Goal: Use online tool/utility

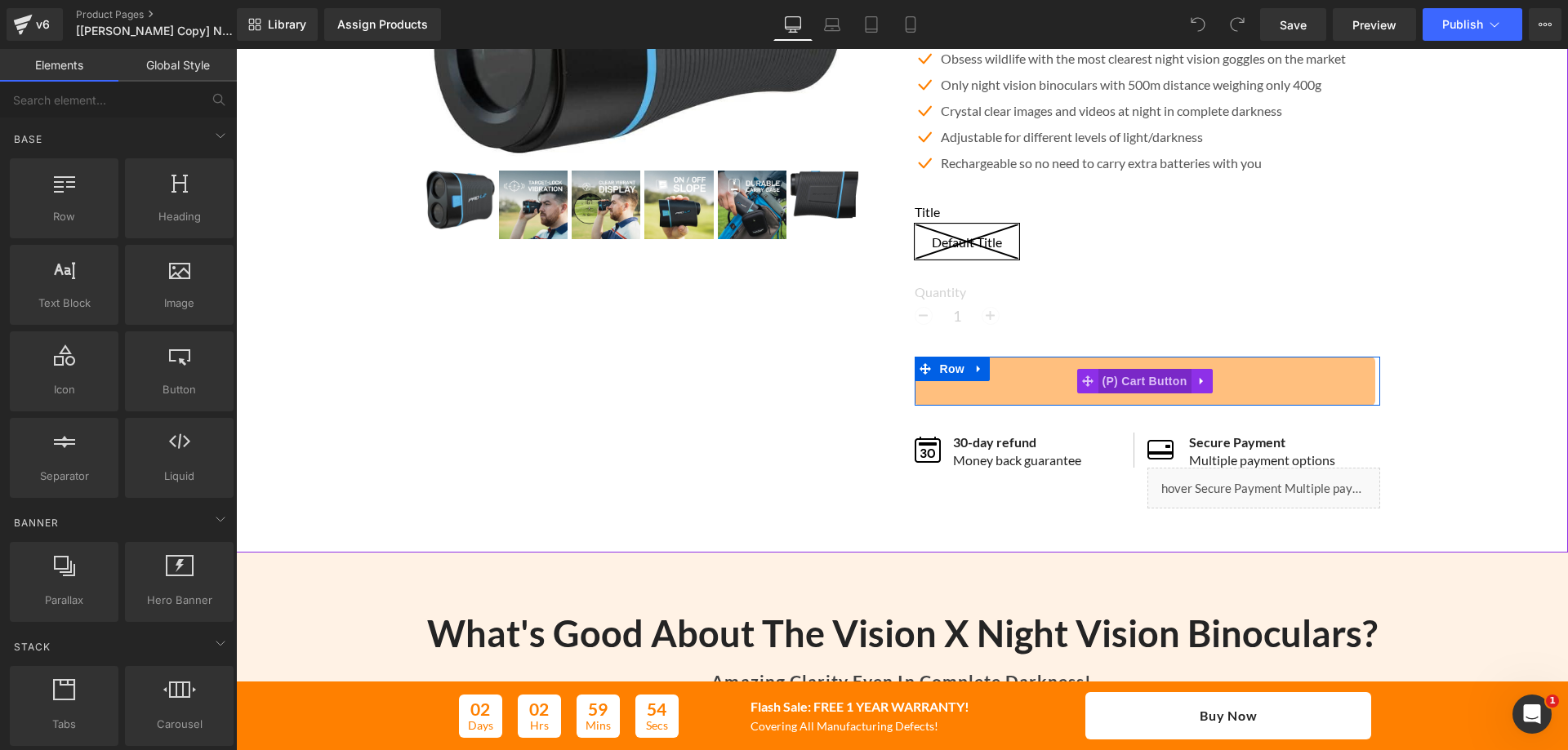
click at [1125, 391] on span "(P) Cart Button" at bounding box center [1143, 381] width 93 height 24
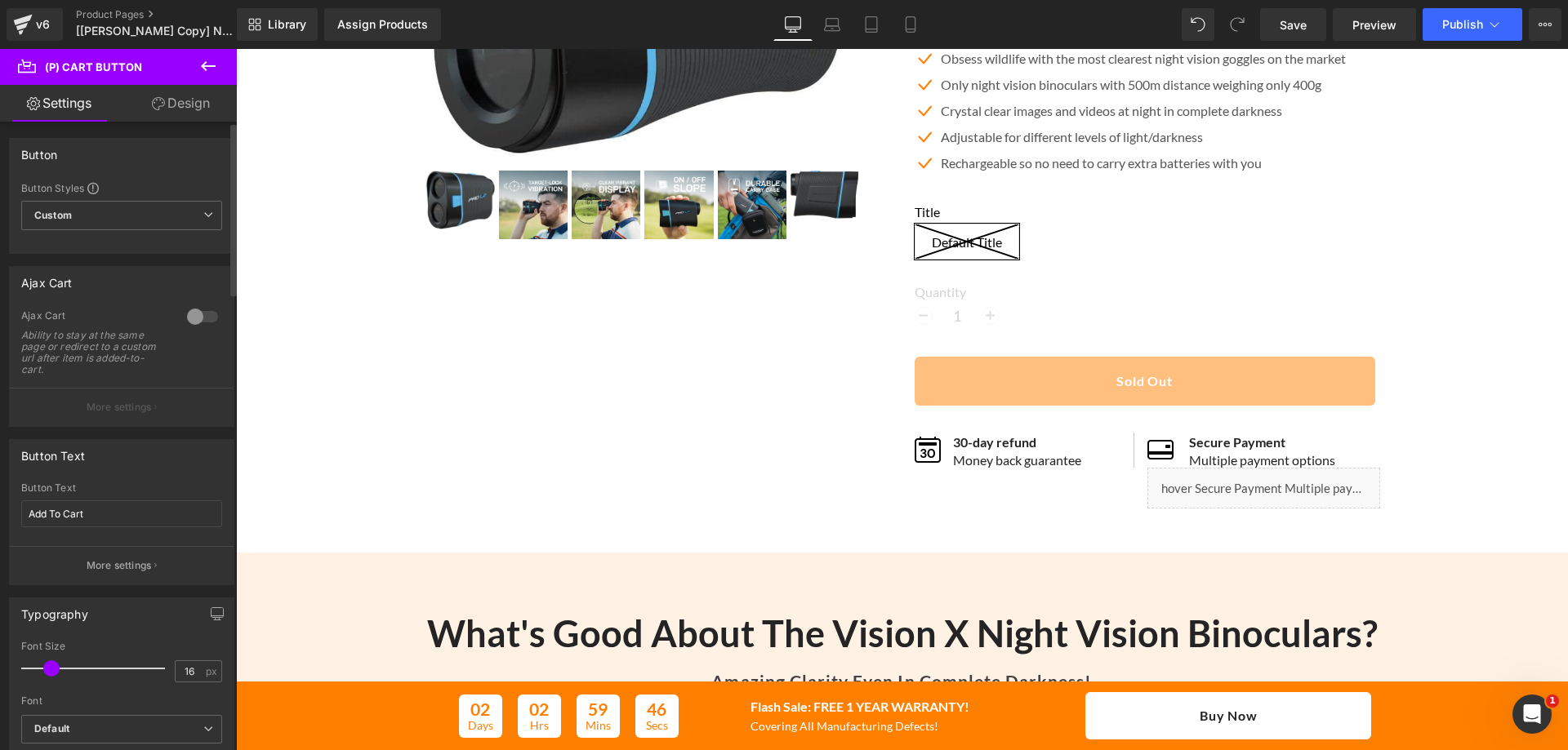
click at [196, 317] on div at bounding box center [202, 317] width 40 height 26
click at [128, 407] on p "More settings" at bounding box center [120, 407] width 65 height 15
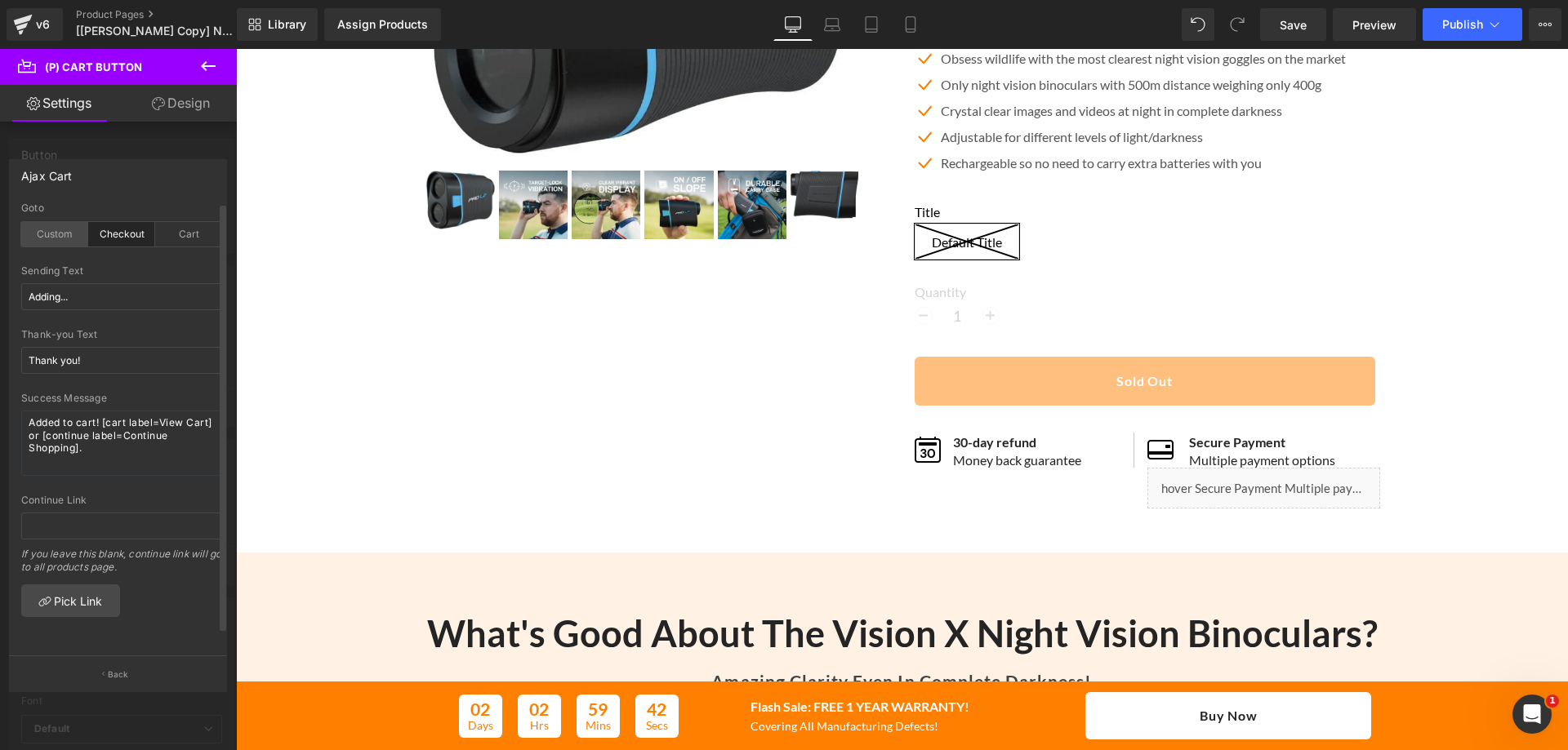
click at [59, 229] on div "Custom" at bounding box center [55, 234] width 67 height 24
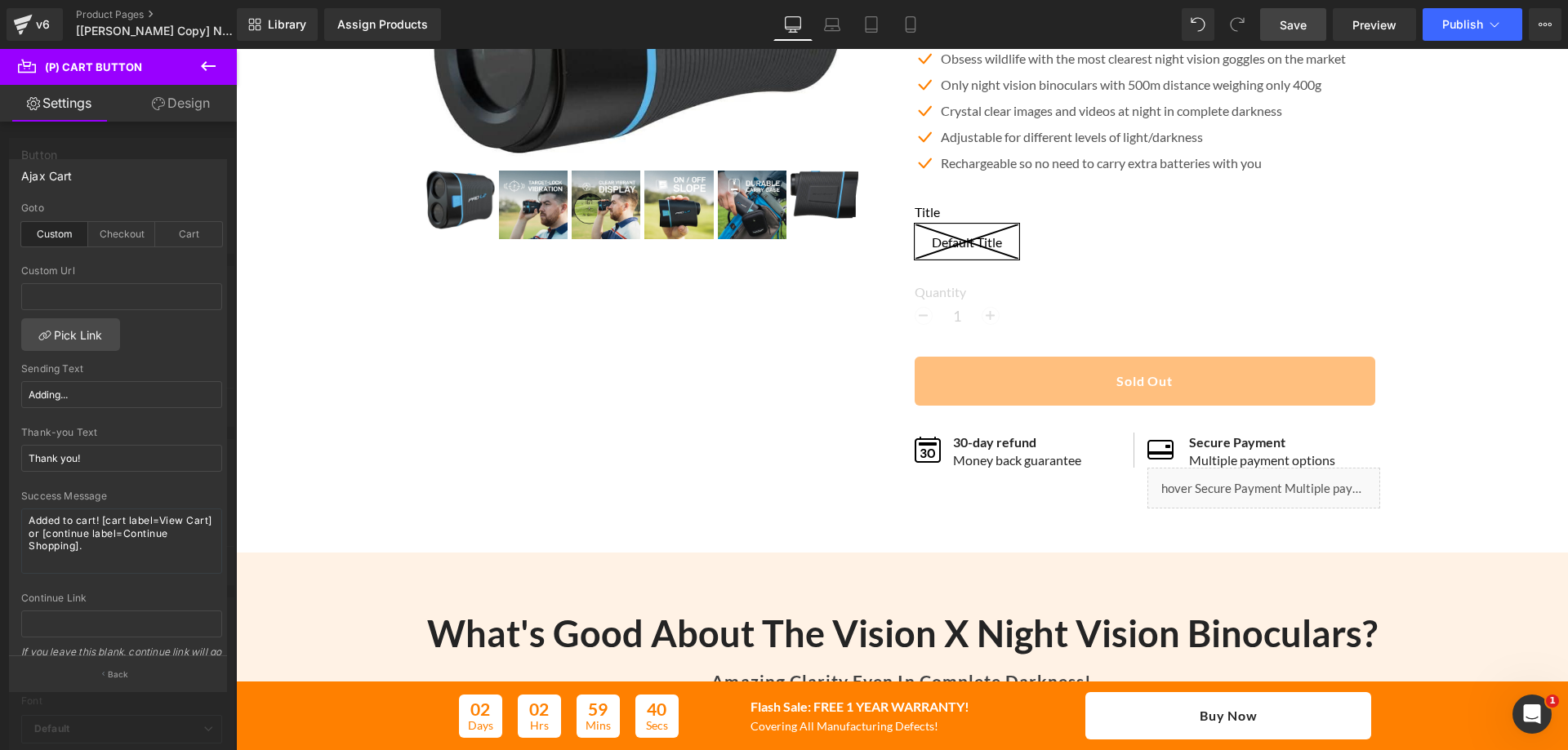
click at [1309, 19] on link "Save" at bounding box center [1292, 24] width 66 height 33
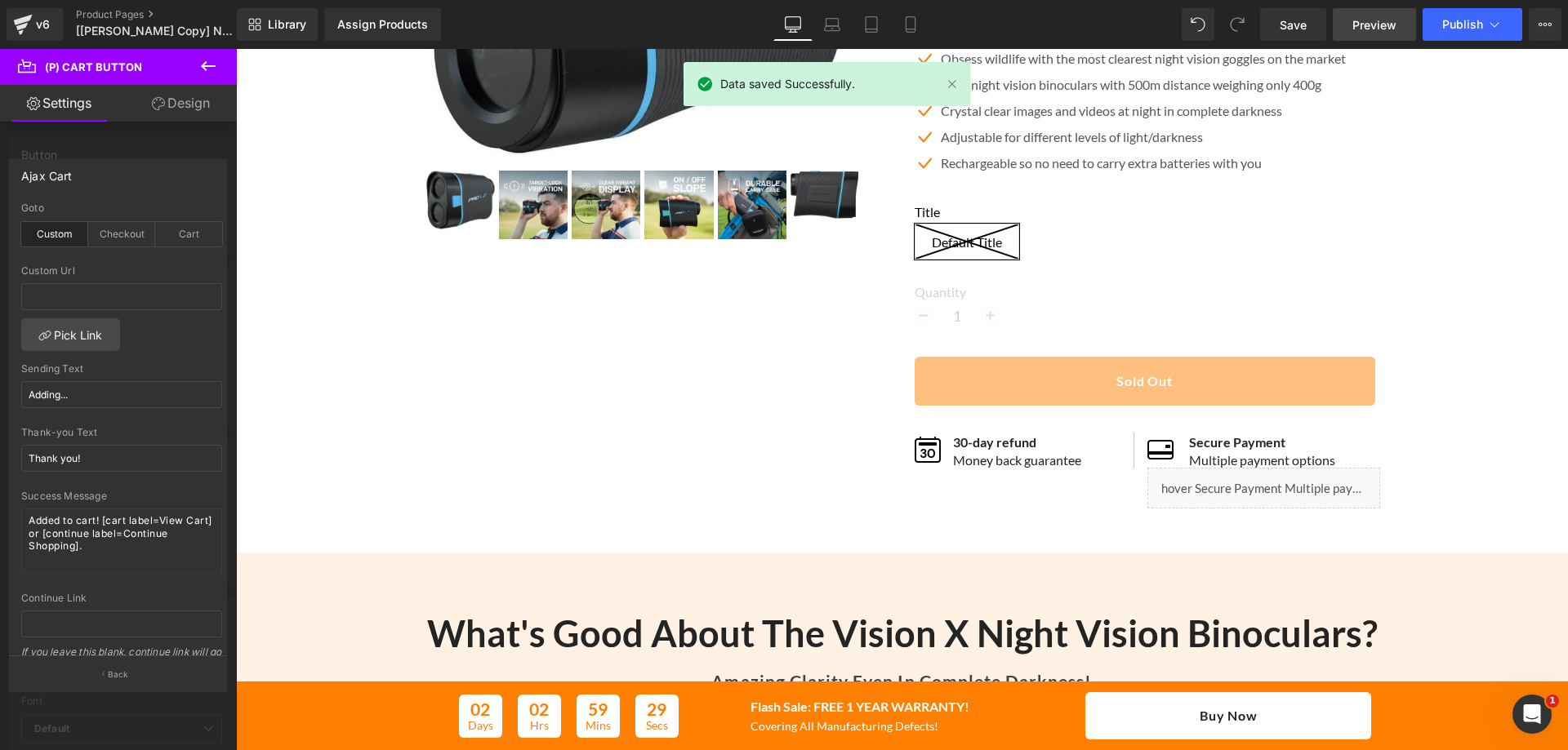
click at [1364, 29] on span "Preview" at bounding box center [1373, 25] width 44 height 17
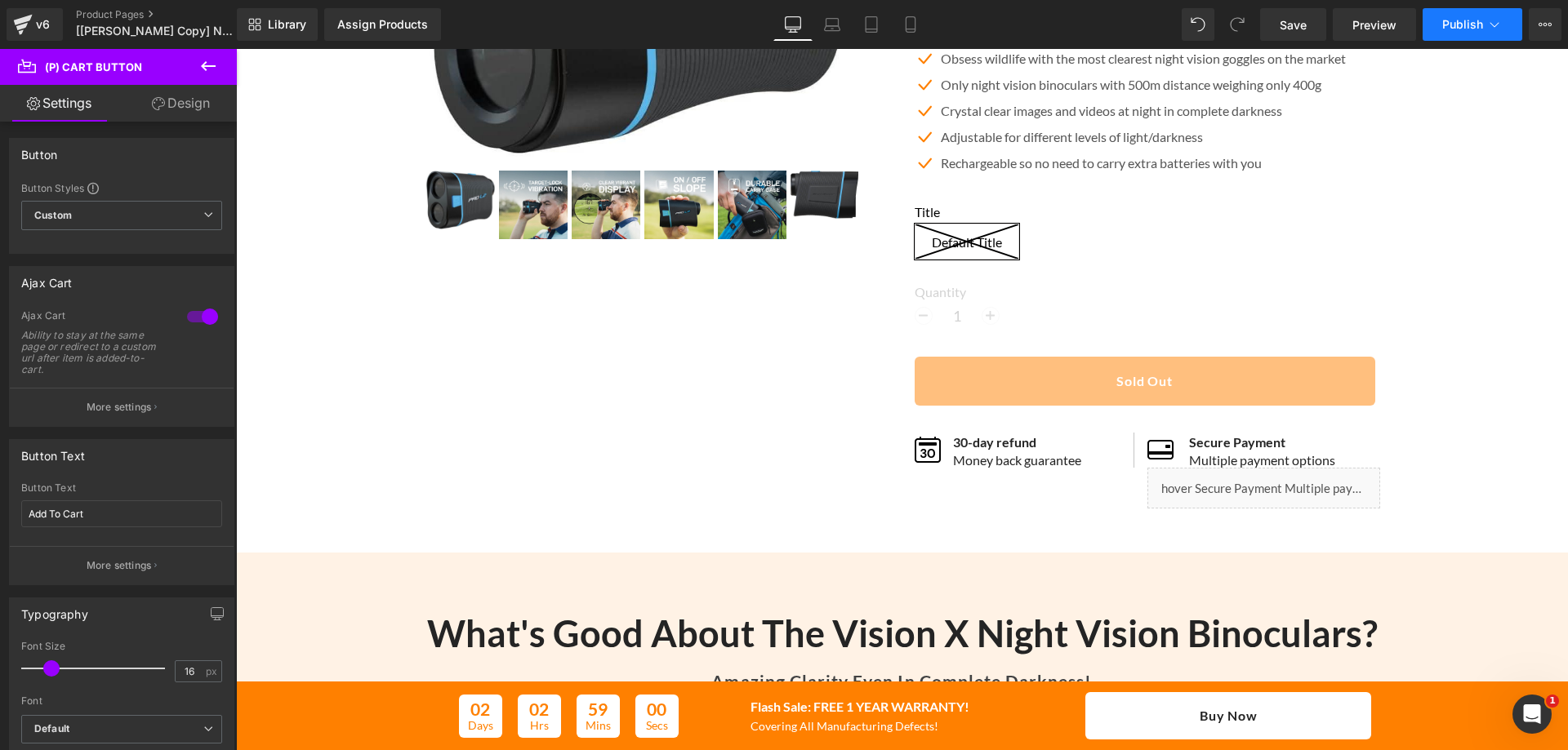
click at [1470, 22] on span "Publish" at bounding box center [1462, 24] width 40 height 13
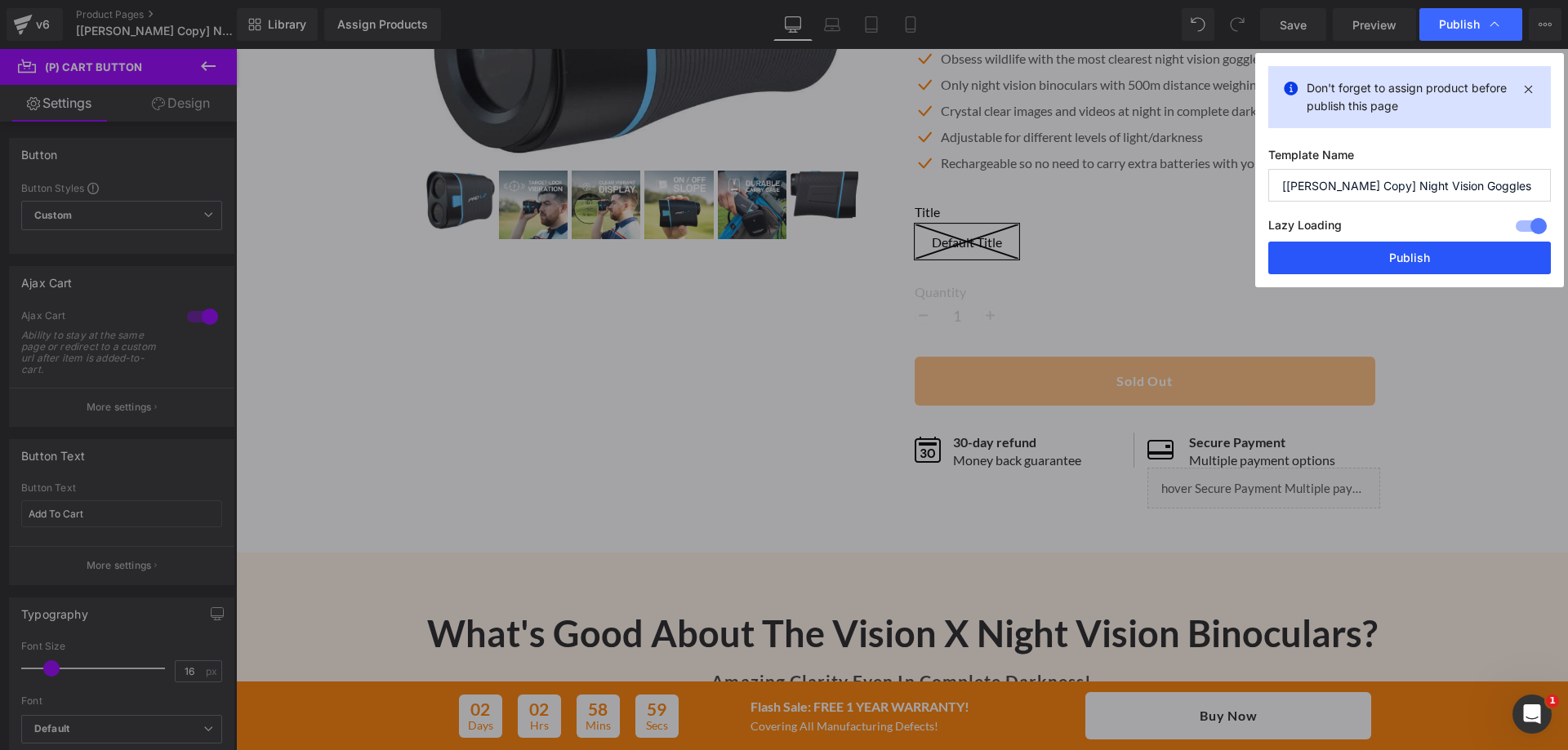
click at [1437, 265] on button "Publish" at bounding box center [1410, 258] width 282 height 33
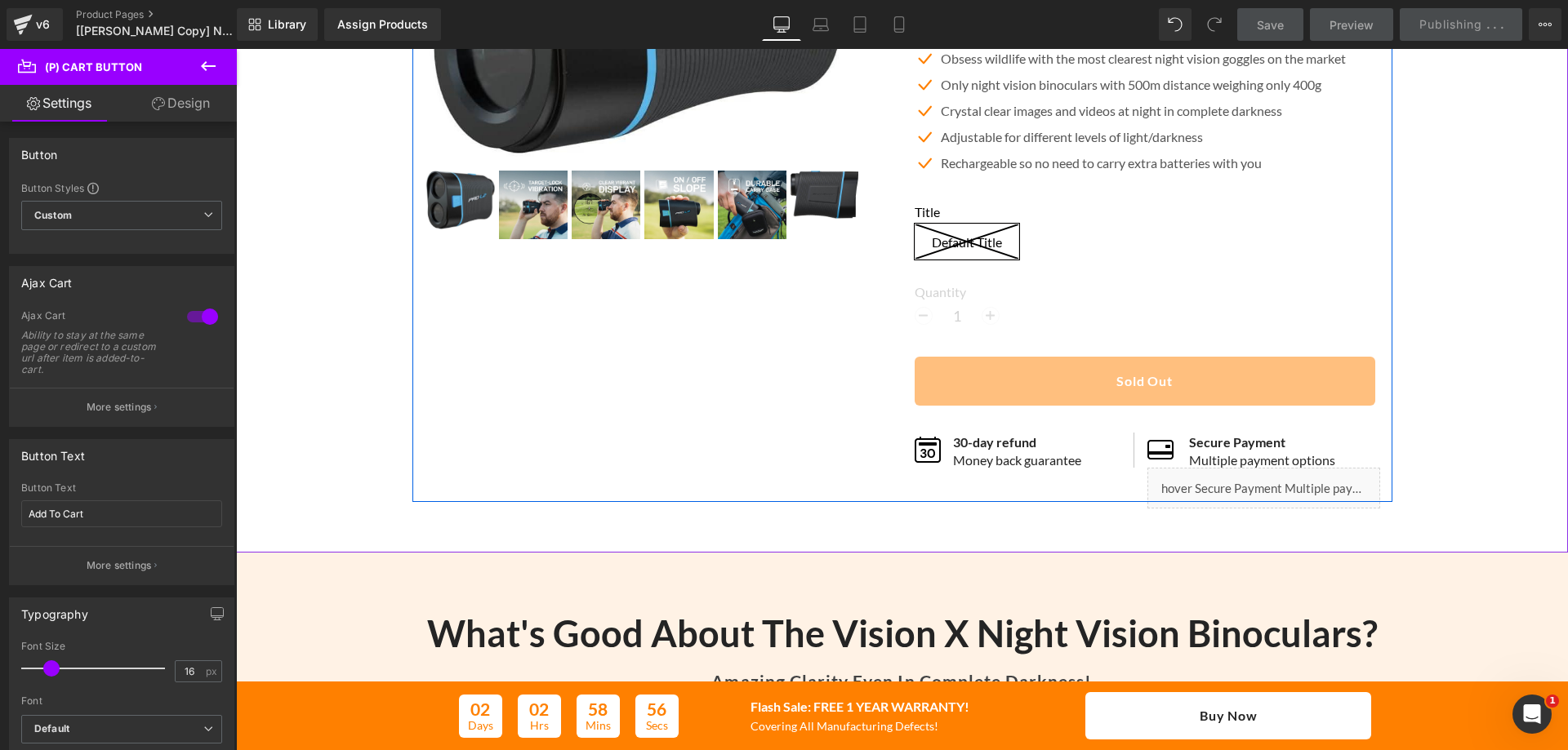
scroll to position [326, 0]
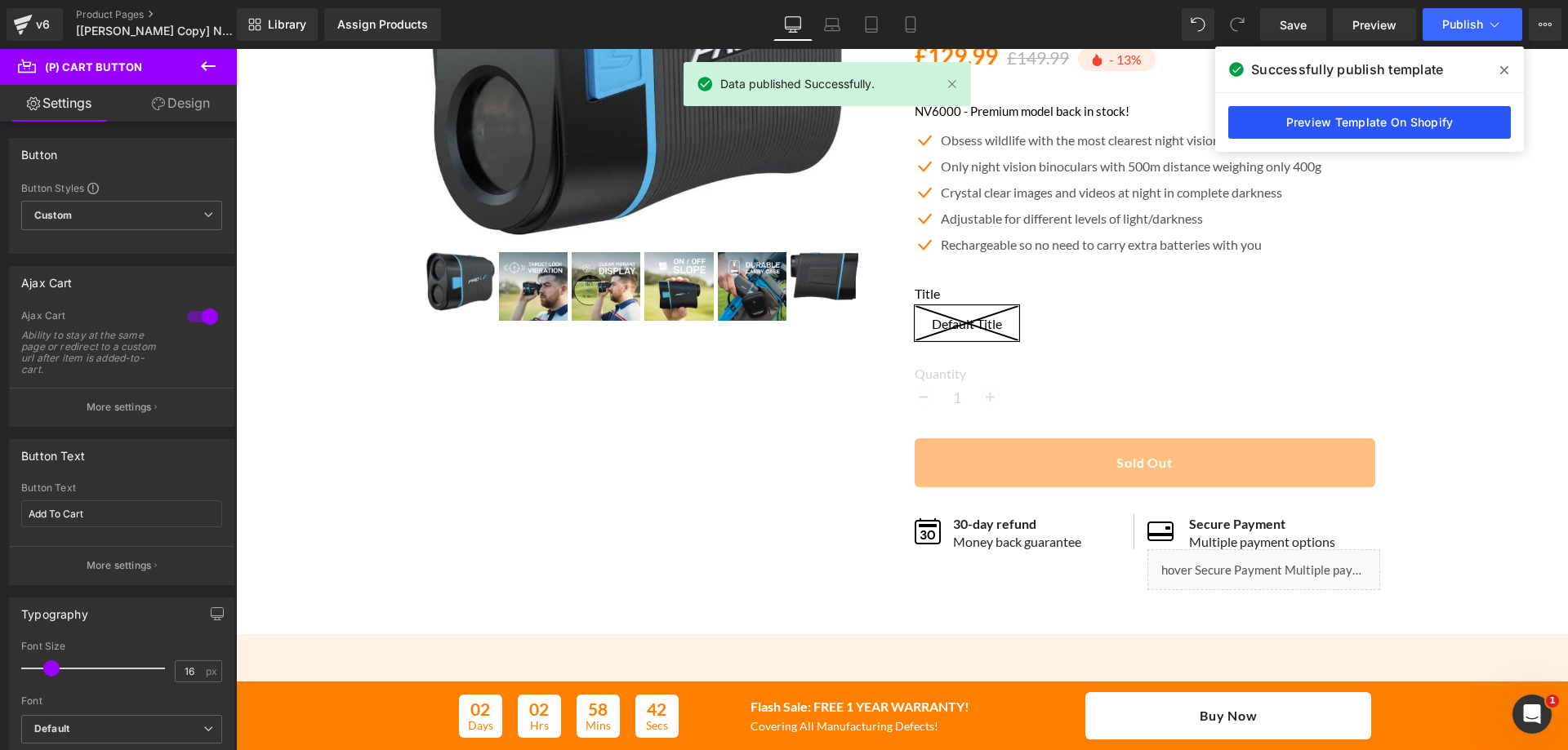
click at [1353, 121] on link "Preview Template On Shopify" at bounding box center [1369, 122] width 282 height 33
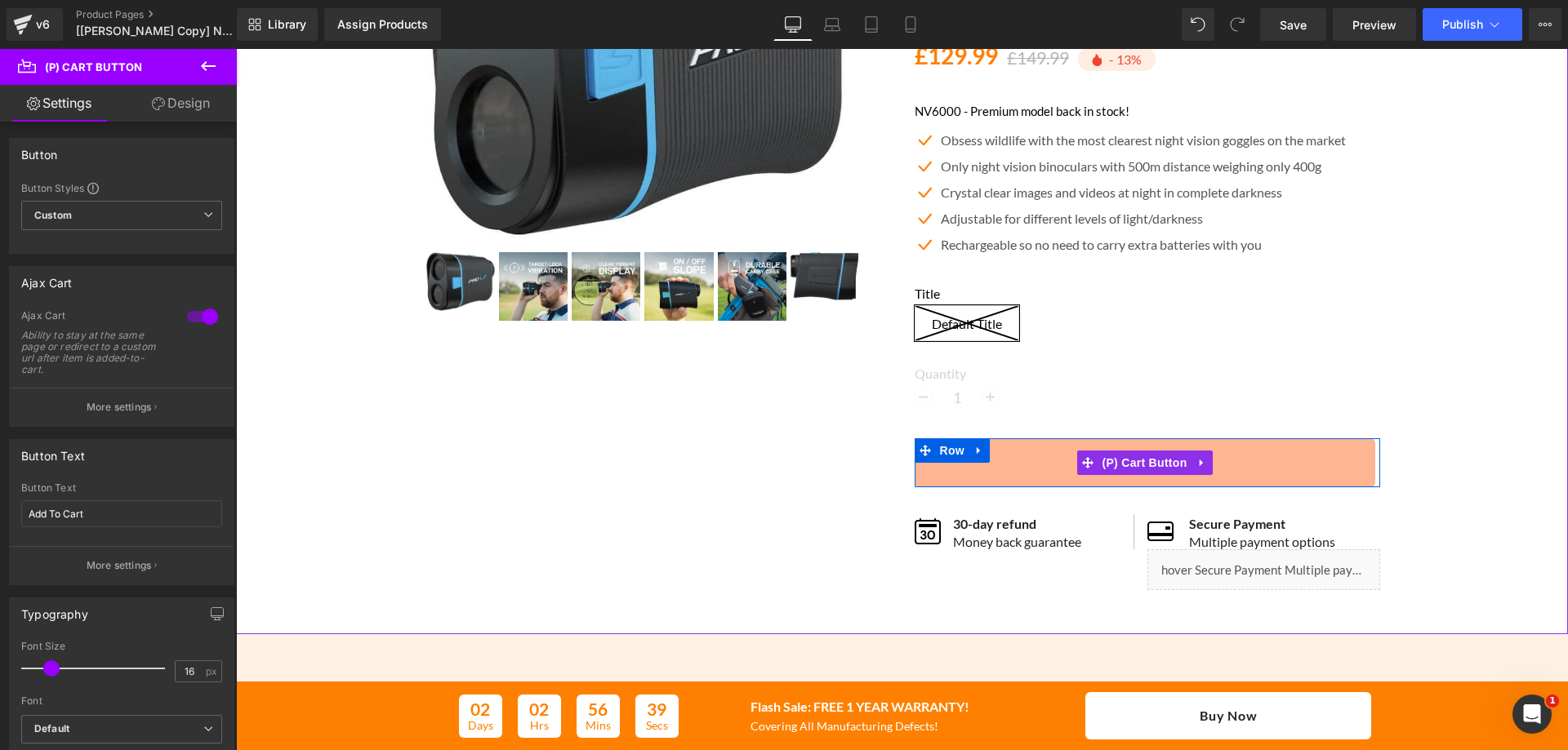
click at [973, 448] on icon at bounding box center [978, 451] width 11 height 12
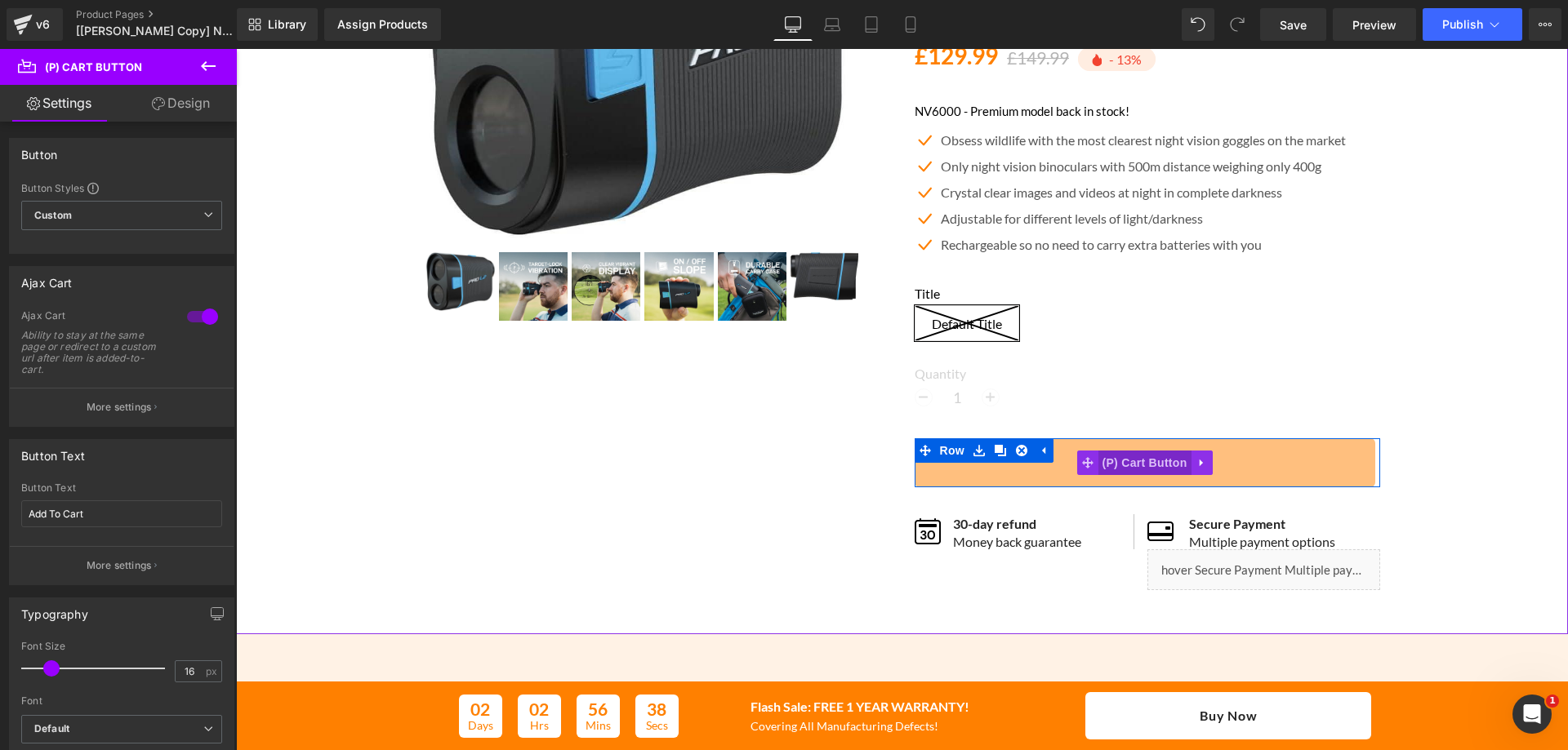
click at [1107, 474] on span "(P) Cart Button" at bounding box center [1143, 462] width 93 height 24
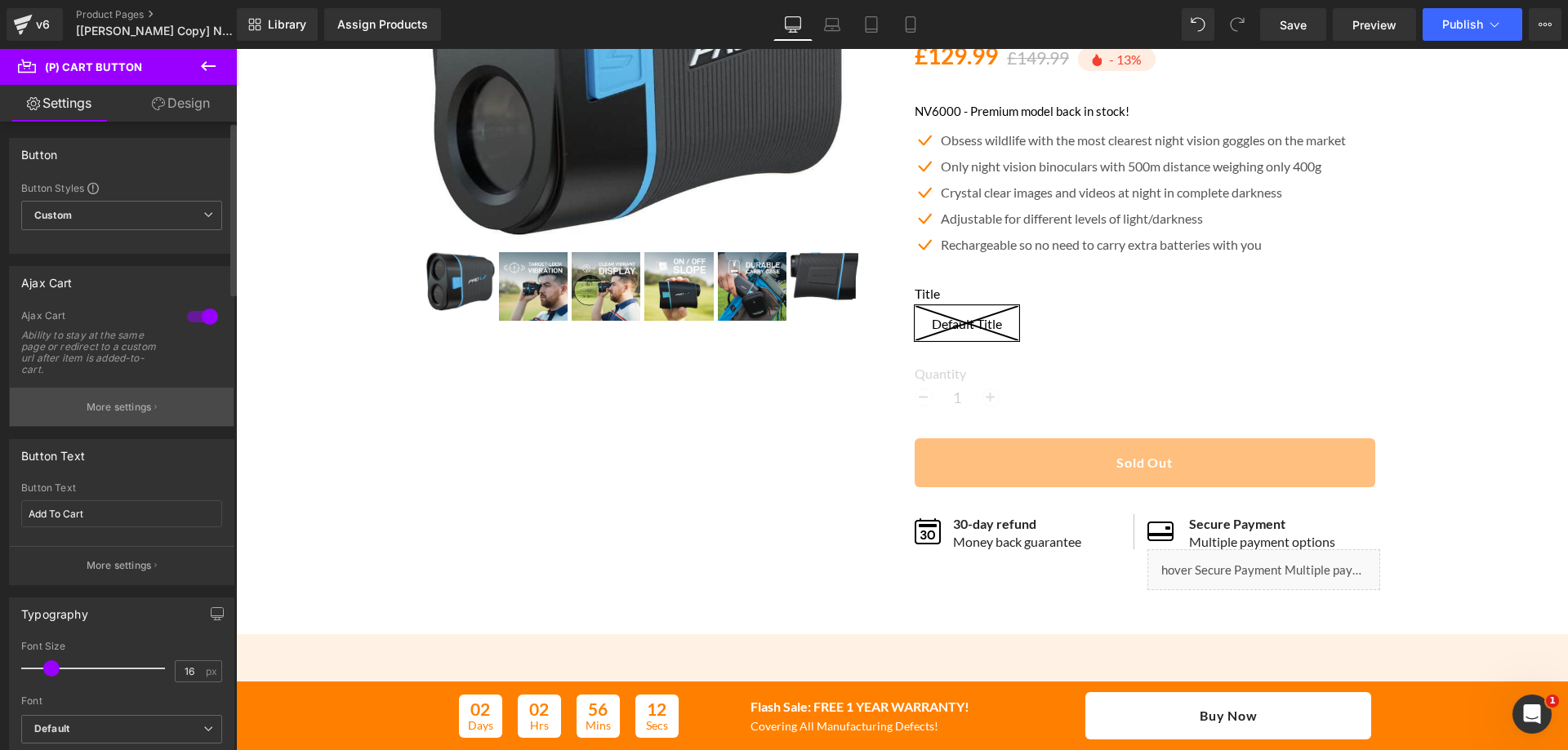
click at [146, 404] on p "More settings" at bounding box center [120, 407] width 65 height 15
